Goal: Contribute content: Add original content to the website for others to see

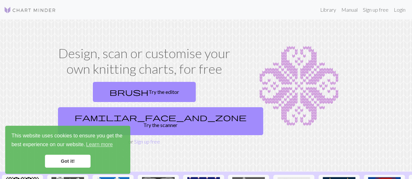
click at [80, 164] on link "Got it!" at bounding box center [68, 161] width 46 height 13
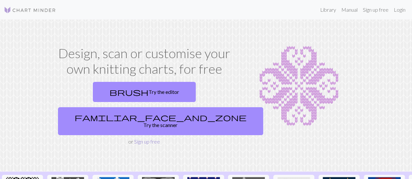
click at [138, 139] on link "Sign up free" at bounding box center [147, 142] width 26 height 6
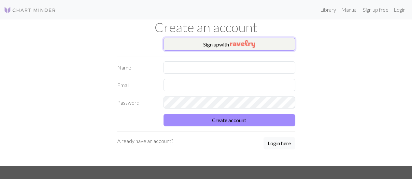
click at [240, 47] on img "button" at bounding box center [242, 44] width 25 height 8
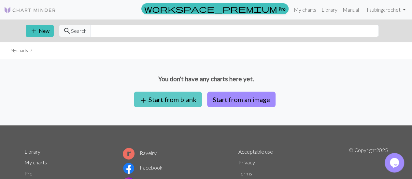
click at [172, 99] on button "add Start from blank" at bounding box center [168, 100] width 68 height 16
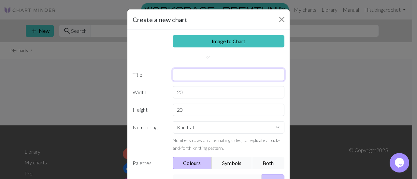
click at [206, 72] on input "text" at bounding box center [228, 75] width 112 height 12
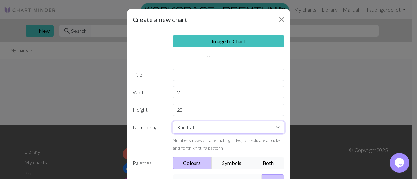
click at [202, 123] on div "Image to Chart Title Width 20 Height 20 Numbering Knit flat Knit in the round L…" at bounding box center [208, 135] width 162 height 210
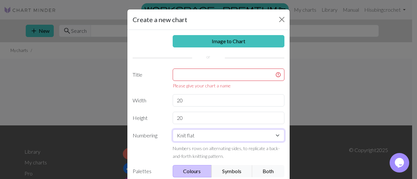
scroll to position [33, 0]
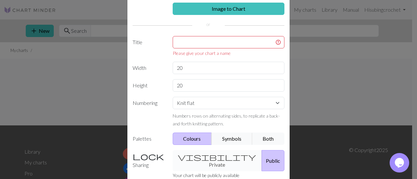
click at [204, 108] on div "Knit flat Knit in the round Lace knitting Cross stitch Numbers rows on alternat…" at bounding box center [229, 112] width 120 height 31
click at [204, 104] on select "Knit flat Knit in the round Lace knitting Cross stitch" at bounding box center [228, 103] width 112 height 12
select select "round"
click at [172, 97] on select "Knit flat Knit in the round Lace knitting Cross stitch" at bounding box center [228, 103] width 112 height 12
drag, startPoint x: 201, startPoint y: 70, endPoint x: 181, endPoint y: 71, distance: 20.2
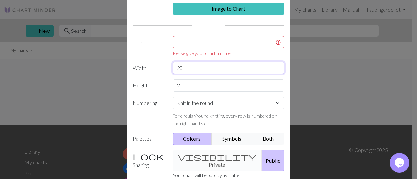
click at [180, 71] on input "20" at bounding box center [228, 68] width 112 height 12
click at [187, 71] on input "20" at bounding box center [228, 68] width 112 height 12
click at [180, 42] on input "text" at bounding box center [228, 42] width 112 height 12
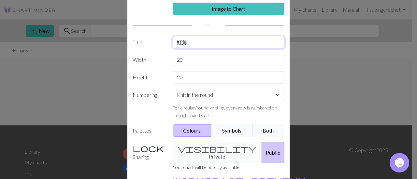
type input "魟魚"
click at [236, 130] on button "Symbols" at bounding box center [231, 131] width 41 height 12
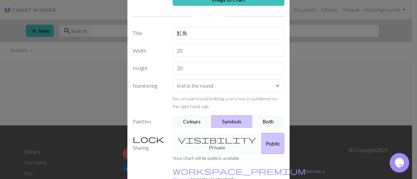
scroll to position [65, 0]
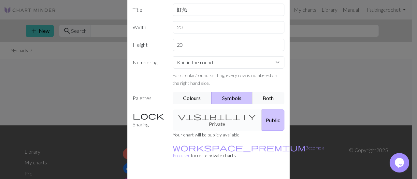
click at [208, 114] on div "visibility Private Public" at bounding box center [229, 120] width 120 height 21
click at [209, 117] on div "visibility Private Public" at bounding box center [229, 120] width 120 height 21
click at [184, 119] on div "visibility Private Public" at bounding box center [229, 120] width 120 height 21
click at [149, 118] on label "Sharing" at bounding box center [149, 120] width 40 height 21
click at [196, 114] on div "visibility Private Public" at bounding box center [229, 120] width 120 height 21
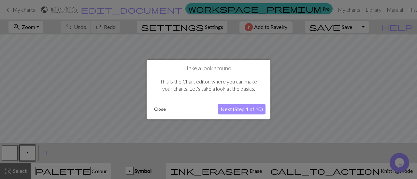
click at [243, 112] on button "Next (Step 1 of 10)" at bounding box center [242, 109] width 48 height 10
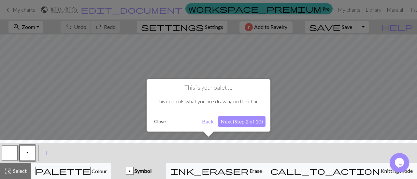
click at [241, 122] on button "Next (Step 2 of 10)" at bounding box center [242, 122] width 48 height 10
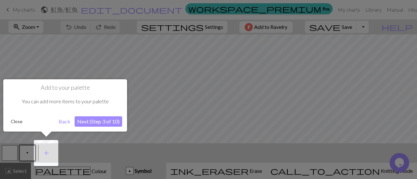
click at [113, 123] on button "Next (Step 3 of 10)" at bounding box center [99, 122] width 48 height 10
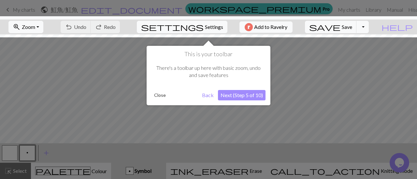
click at [227, 97] on button "Next (Step 5 of 10)" at bounding box center [242, 95] width 48 height 10
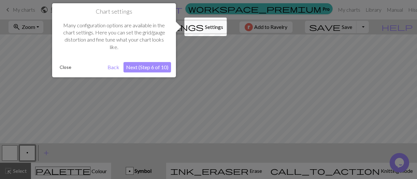
click at [164, 67] on button "Next (Step 6 of 10)" at bounding box center [147, 67] width 48 height 10
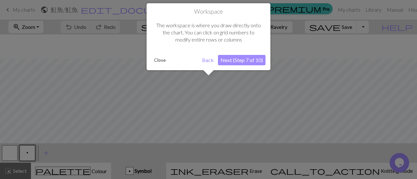
scroll to position [24, 0]
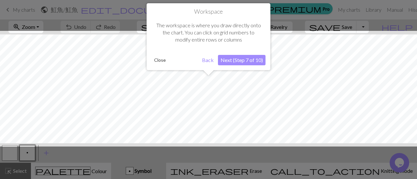
click at [234, 61] on button "Next (Step 7 of 10)" at bounding box center [242, 60] width 48 height 10
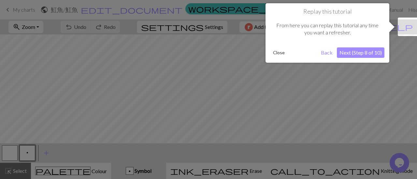
click at [355, 52] on button "Next (Step 8 of 10)" at bounding box center [361, 53] width 48 height 10
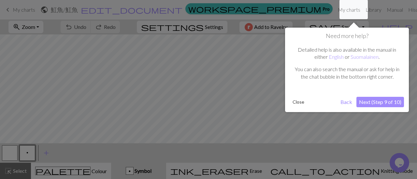
click at [376, 97] on button "Next (Step 9 of 10)" at bounding box center [380, 102] width 48 height 10
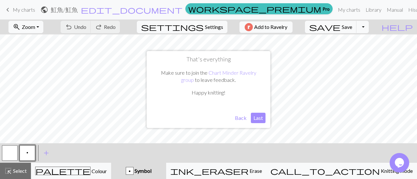
click at [259, 118] on button "Last" at bounding box center [258, 118] width 15 height 10
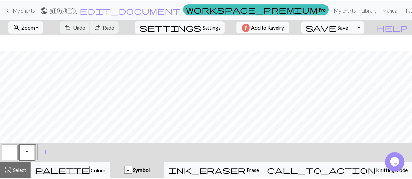
scroll to position [0, 0]
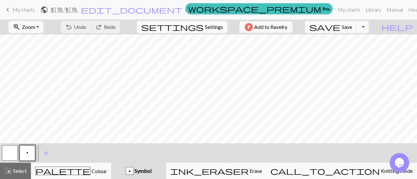
click at [2, 149] on button "button" at bounding box center [10, 153] width 16 height 16
click at [29, 151] on button "p" at bounding box center [28, 153] width 16 height 16
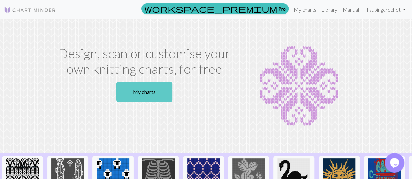
click at [141, 90] on link "My charts" at bounding box center [144, 92] width 56 height 20
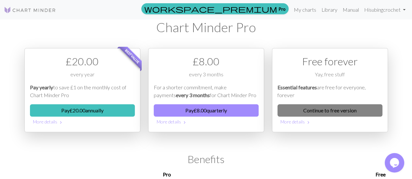
click at [299, 107] on link "Continue to free version" at bounding box center [329, 110] width 105 height 12
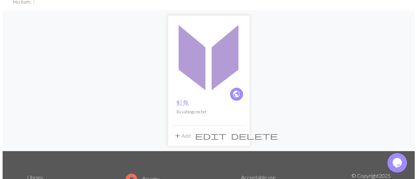
scroll to position [65, 0]
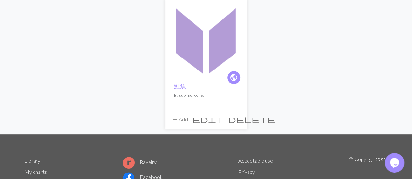
click at [224, 119] on span "edit" at bounding box center [207, 119] width 31 height 9
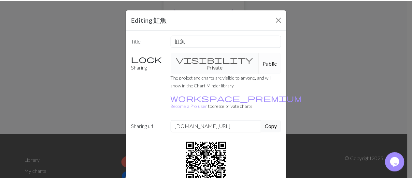
scroll to position [33, 0]
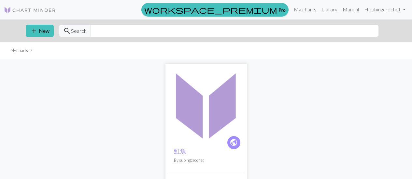
scroll to position [65, 0]
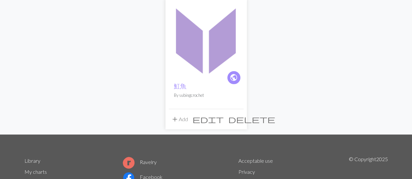
click at [198, 68] on img at bounding box center [206, 39] width 75 height 75
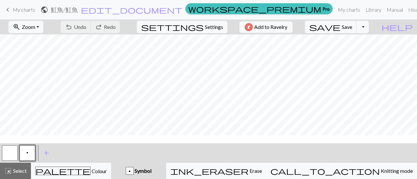
scroll to position [55, 0]
click at [205, 25] on span "Settings" at bounding box center [214, 27] width 18 height 8
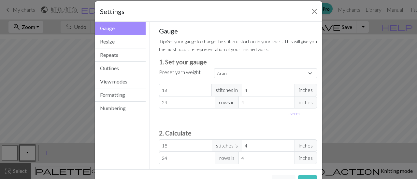
scroll to position [0, 0]
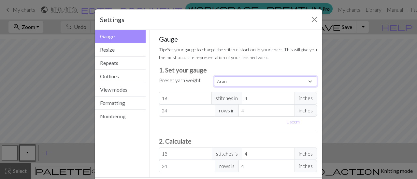
click at [250, 80] on select "Custom Square Lace Light Fingering Fingering Sport Double knit Worsted Aran Bul…" at bounding box center [265, 81] width 103 height 10
select select "custom"
click at [214, 76] on select "Custom Square Lace Light Fingering Fingering Sport Double knit Worsted Aran Bul…" at bounding box center [265, 81] width 103 height 10
click at [128, 54] on button "Resize" at bounding box center [120, 49] width 51 height 13
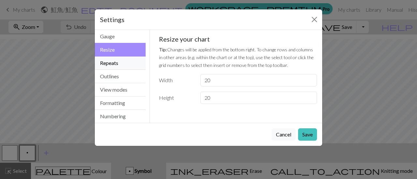
click at [130, 65] on button "Repeats" at bounding box center [120, 63] width 51 height 13
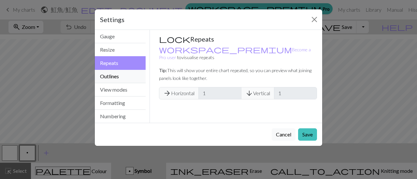
click at [127, 77] on button "Outlines" at bounding box center [120, 76] width 51 height 13
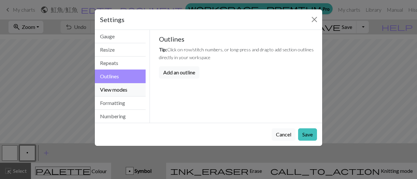
click at [125, 88] on button "View modes" at bounding box center [120, 89] width 51 height 13
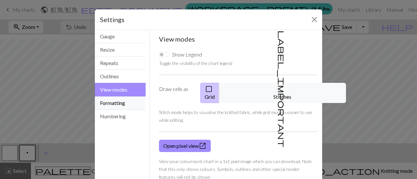
click at [126, 103] on button "Formatting" at bounding box center [120, 103] width 51 height 13
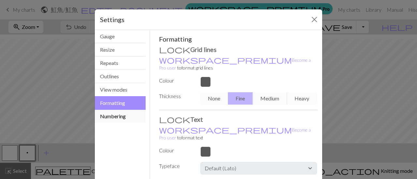
click at [121, 114] on button "Numbering" at bounding box center [120, 116] width 51 height 13
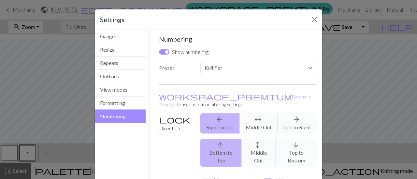
scroll to position [33, 0]
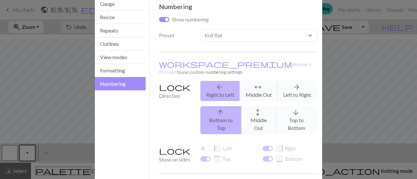
click at [263, 87] on div "arrow_back Right to Left arrows_outward Middle Out arrow_forward Left to Right" at bounding box center [258, 91] width 124 height 20
click at [255, 82] on div "arrow_back Right to Left arrows_outward Middle Out arrow_forward Left to Right" at bounding box center [258, 91] width 124 height 20
click at [257, 106] on div "arrow_upward Bottom to Top arrows_outward Middle Out arrow_downward Top to Bott…" at bounding box center [258, 120] width 124 height 28
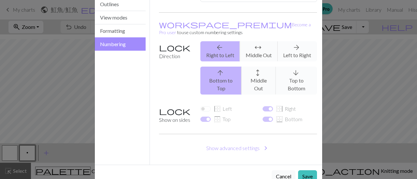
scroll to position [73, 0]
click at [281, 170] on button "Cancel" at bounding box center [283, 176] width 24 height 12
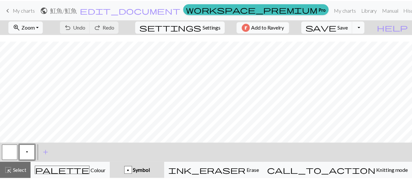
scroll to position [0, 0]
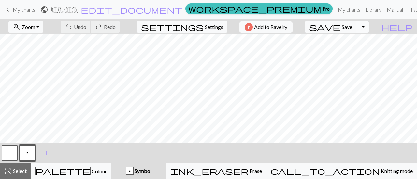
click at [368, 30] on button "Toggle Dropdown" at bounding box center [362, 27] width 12 height 12
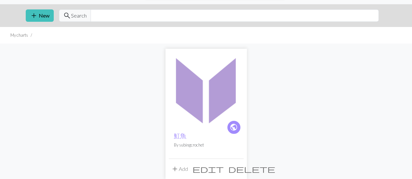
scroll to position [65, 0]
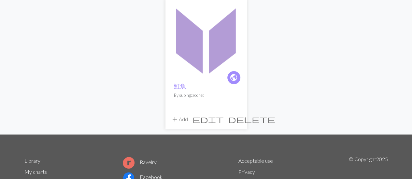
click at [236, 119] on span "delete" at bounding box center [251, 119] width 47 height 9
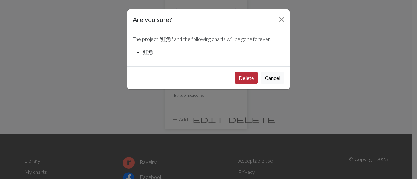
click at [240, 76] on button "Delete" at bounding box center [245, 78] width 23 height 12
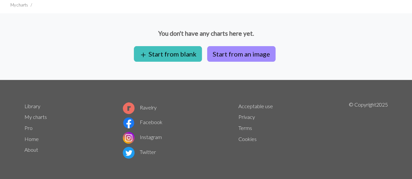
scroll to position [47, 0]
